Goal: Check status

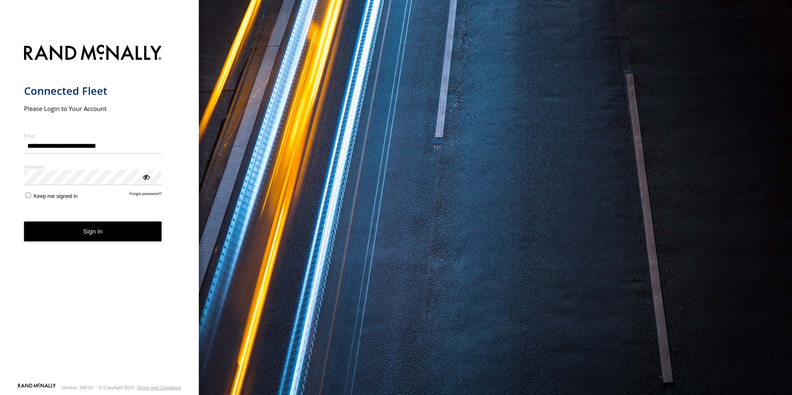
type input "**********"
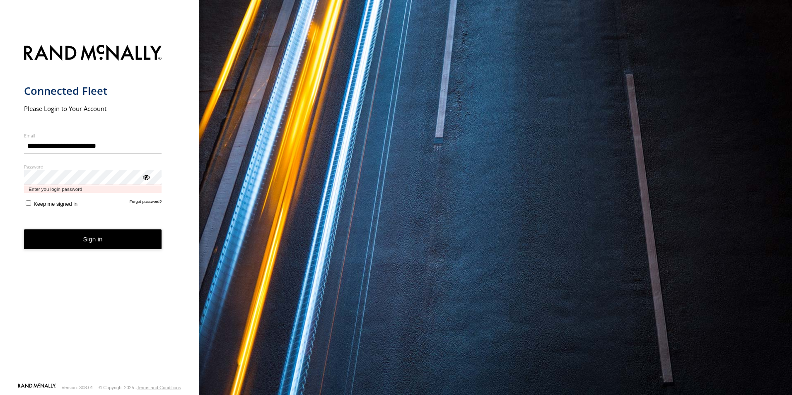
click at [24, 230] on button "Sign in" at bounding box center [93, 240] width 138 height 20
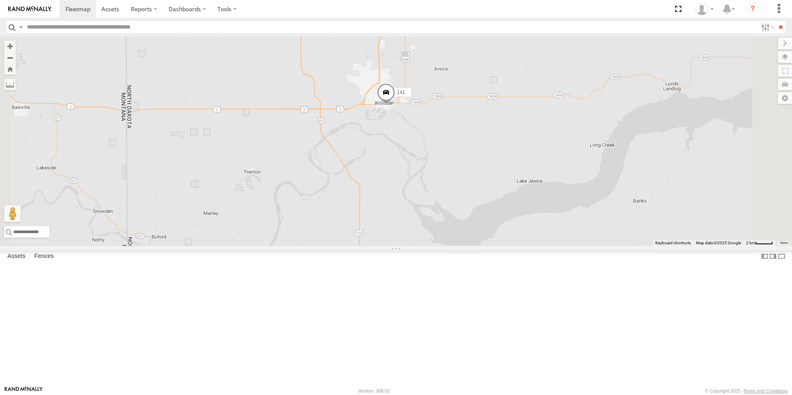
drag, startPoint x: 482, startPoint y: 73, endPoint x: 504, endPoint y: 218, distance: 146.7
click at [504, 218] on div "178 141 1496 8220-CAL 208 152 307W 209-CAL T-199 D" at bounding box center [396, 141] width 792 height 210
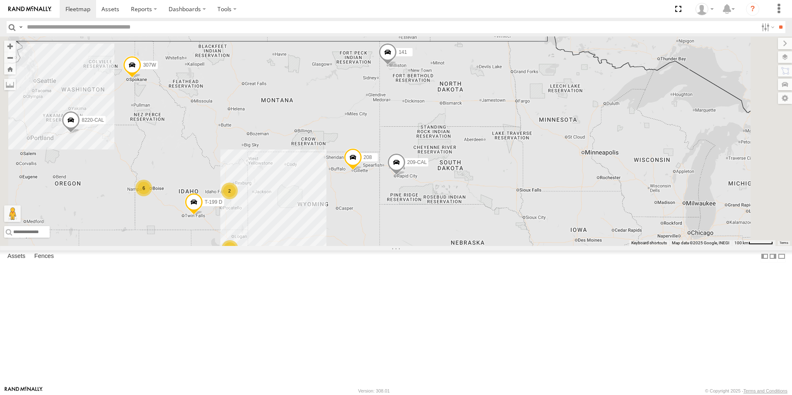
drag, startPoint x: 441, startPoint y: 228, endPoint x: 478, endPoint y: 149, distance: 87.5
click at [478, 149] on div "178 141 1496 8220-CAL 208 152 307W 209-CAL T-199 D 27 6 2" at bounding box center [396, 141] width 792 height 210
